Goal: Check status: Check status

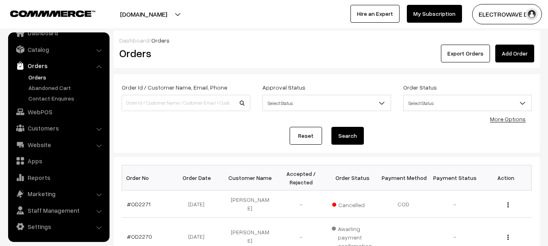
click at [158, 15] on button "[DOMAIN_NAME]" at bounding box center [144, 14] width 104 height 20
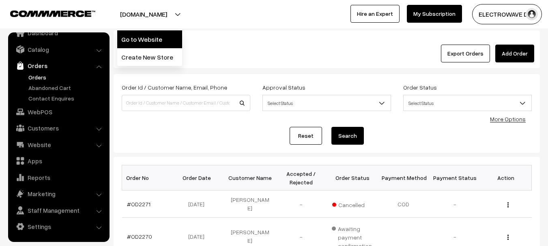
drag, startPoint x: 147, startPoint y: 33, endPoint x: 152, endPoint y: 11, distance: 22.0
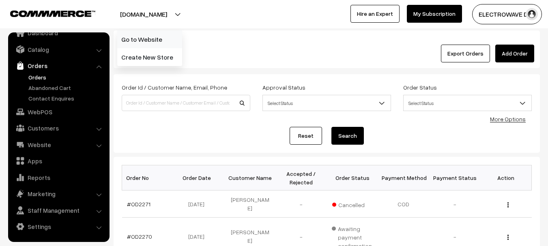
click at [147, 32] on link "Go to Website" at bounding box center [149, 39] width 65 height 18
click at [33, 78] on link "Orders" at bounding box center [66, 77] width 80 height 9
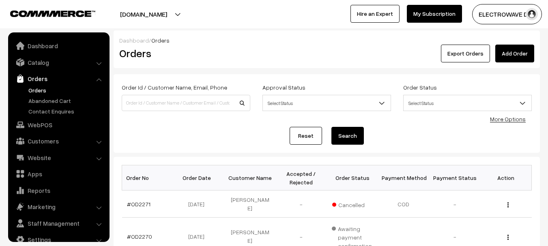
scroll to position [13, 0]
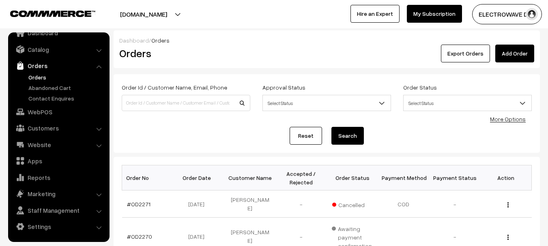
click at [27, 75] on link "Orders" at bounding box center [66, 77] width 80 height 9
click at [43, 74] on link "Orders" at bounding box center [66, 77] width 80 height 9
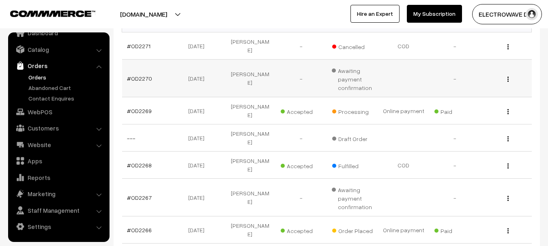
scroll to position [162, 0]
